Goal: Task Accomplishment & Management: Use online tool/utility

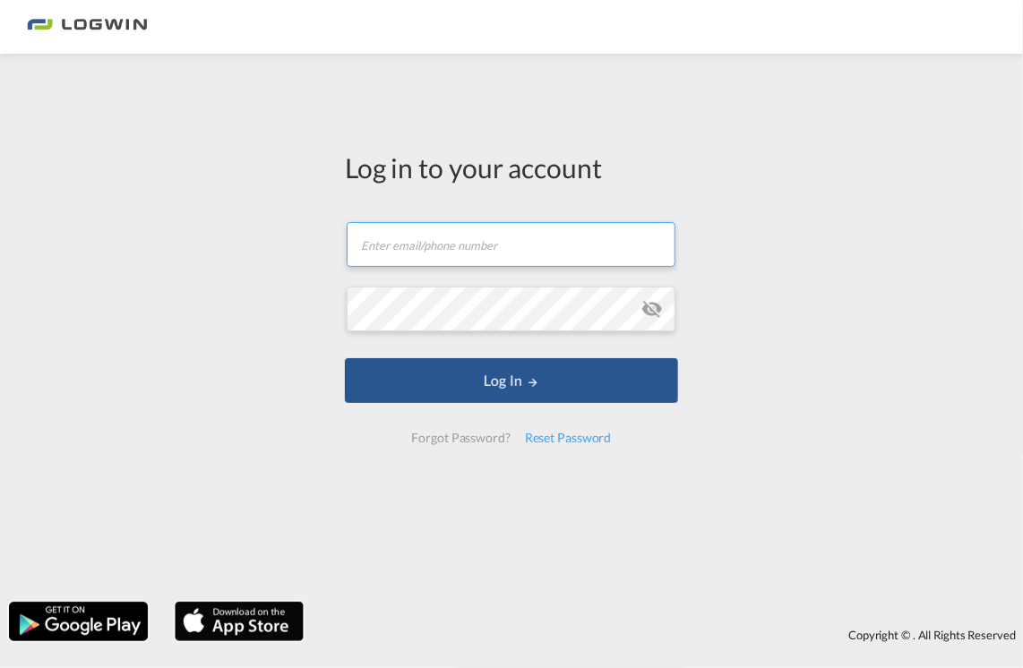
click at [393, 245] on input "text" at bounding box center [511, 244] width 329 height 45
type input "[EMAIL_ADDRESS][PERSON_NAME][DOMAIN_NAME]"
click at [345, 358] on button "Log In" at bounding box center [511, 380] width 333 height 45
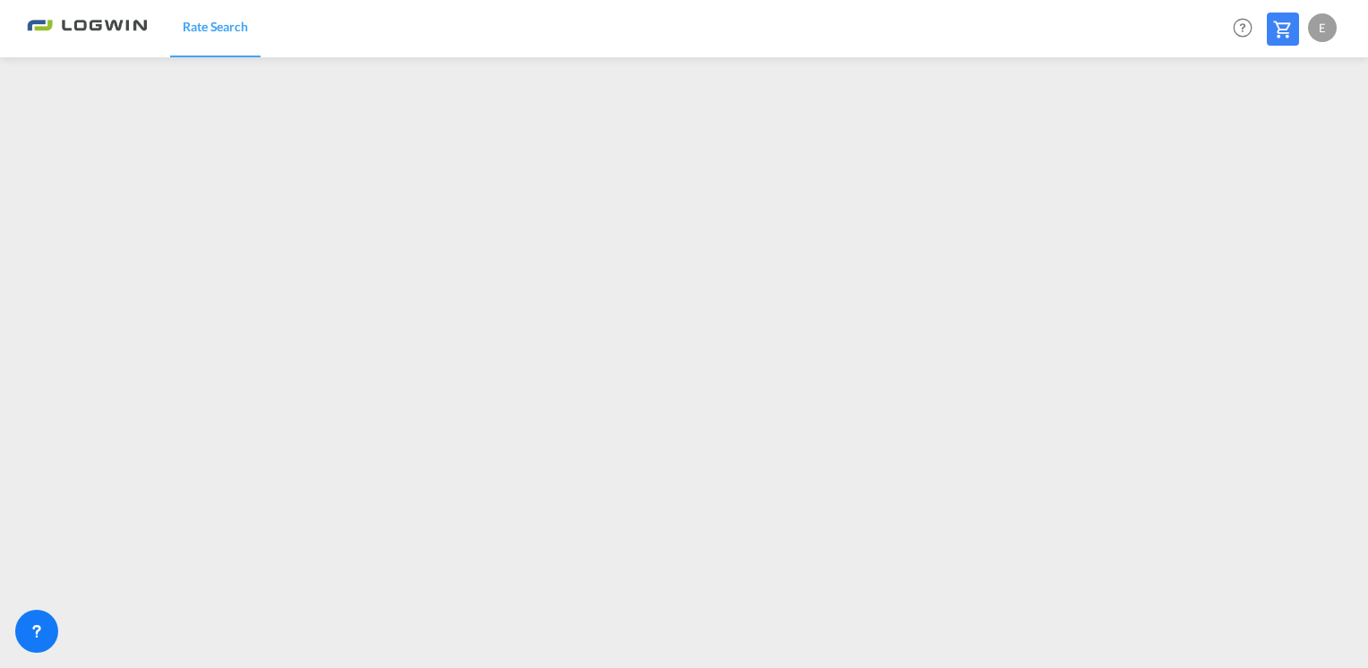
click at [1022, 28] on div "E" at bounding box center [1322, 27] width 29 height 29
click at [1022, 137] on button "Logout" at bounding box center [1302, 137] width 116 height 36
